Goal: Task Accomplishment & Management: Use online tool/utility

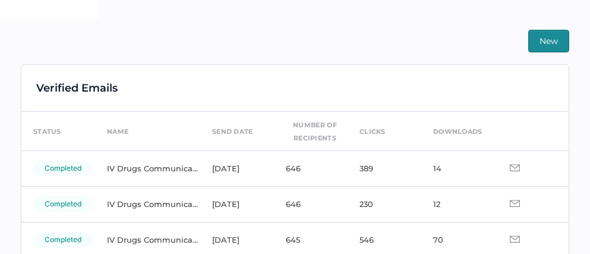
scroll to position [74, 0]
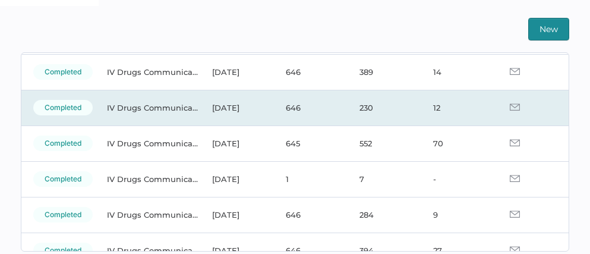
scroll to position [270, 0]
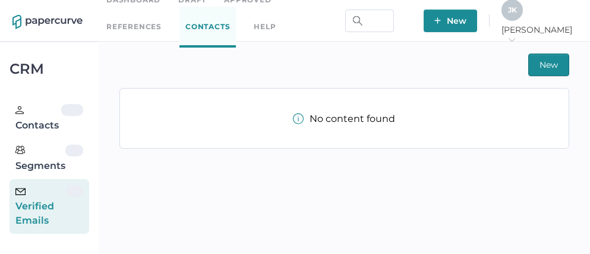
scroll to position [21, 0]
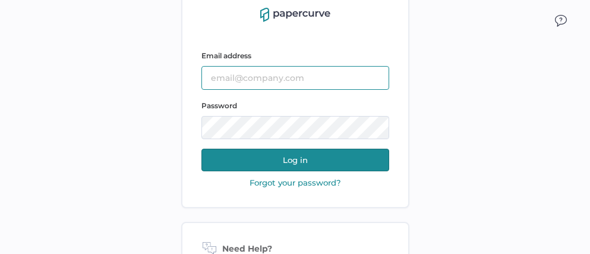
type input "[PERSON_NAME][EMAIL_ADDRESS][PERSON_NAME][DOMAIN_NAME]"
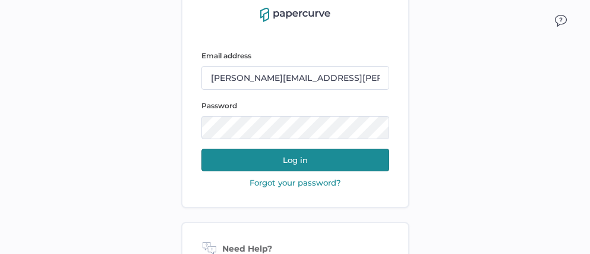
click at [311, 162] on button "Log in" at bounding box center [295, 160] width 188 height 23
